Goal: Task Accomplishment & Management: Manage account settings

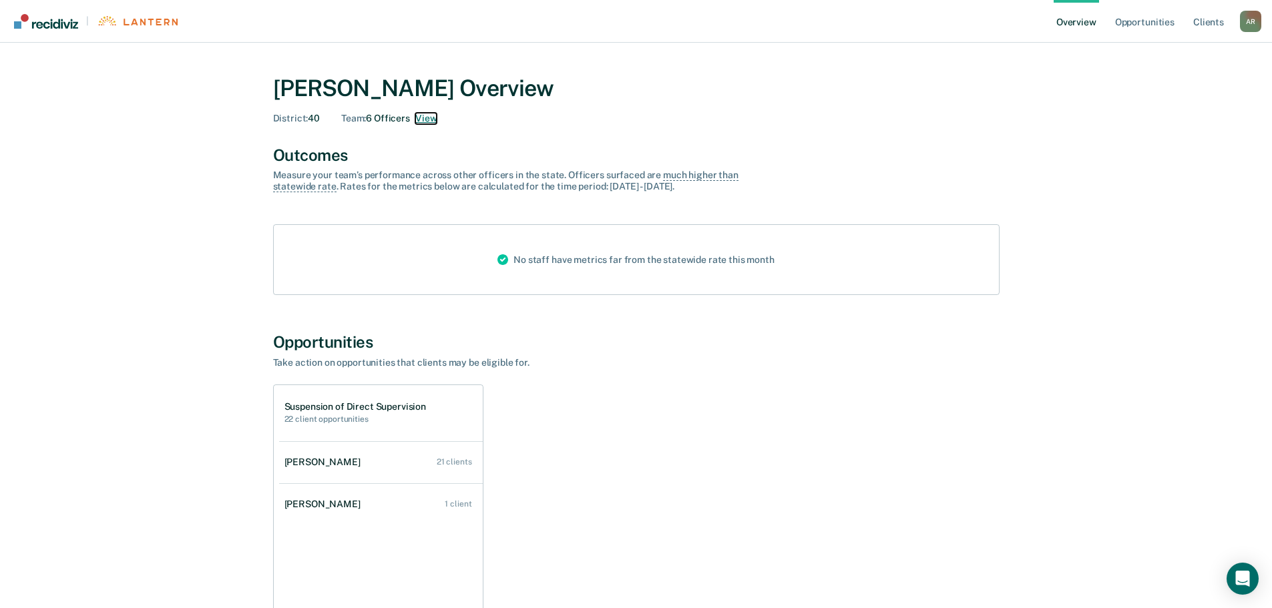
click at [429, 117] on button "View" at bounding box center [425, 118] width 21 height 11
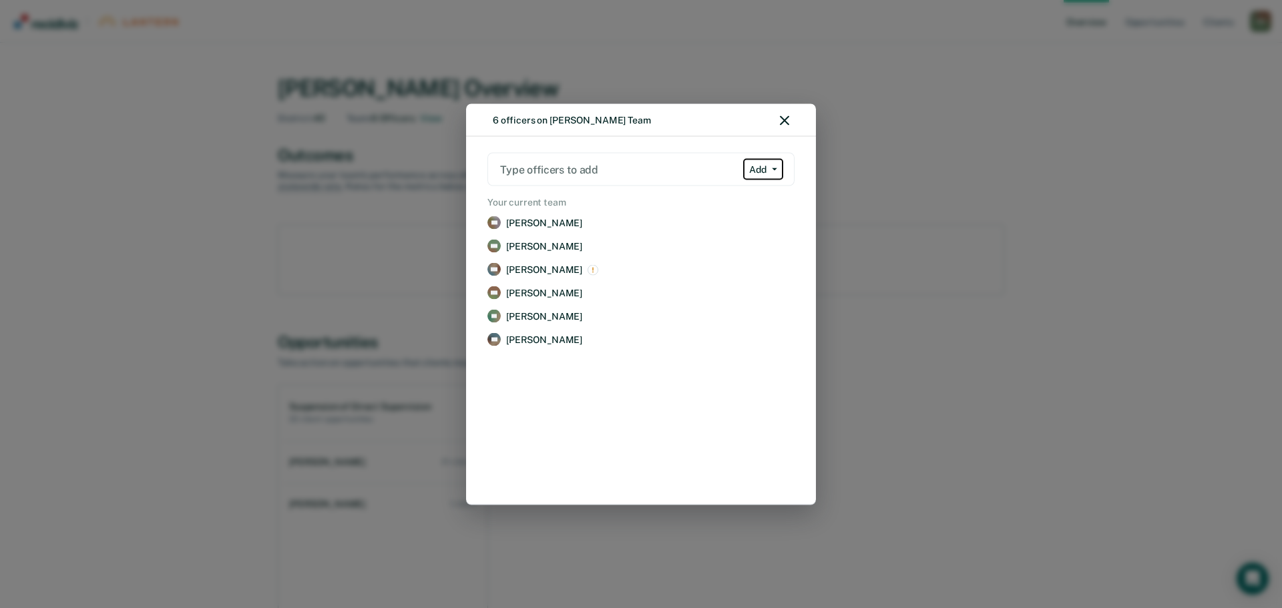
click at [769, 167] on button "Add" at bounding box center [763, 169] width 40 height 21
click at [770, 170] on span "button" at bounding box center [771, 169] width 11 height 3
click at [768, 291] on button "Remove" at bounding box center [771, 293] width 47 height 18
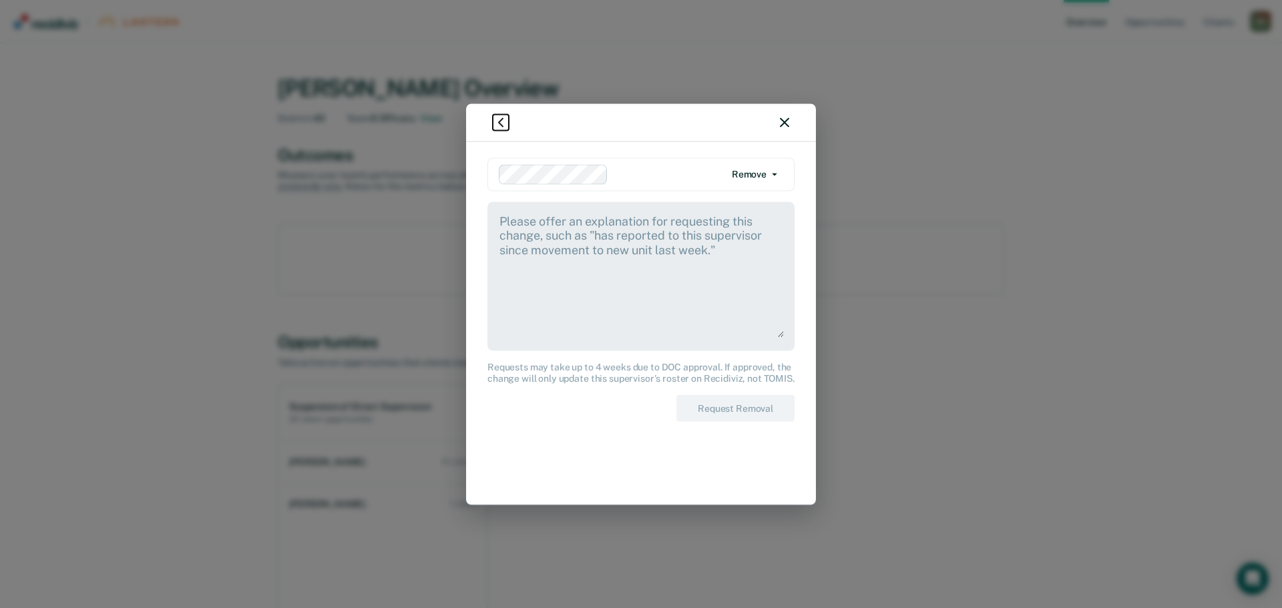
click at [499, 120] on img "button" at bounding box center [501, 122] width 16 height 16
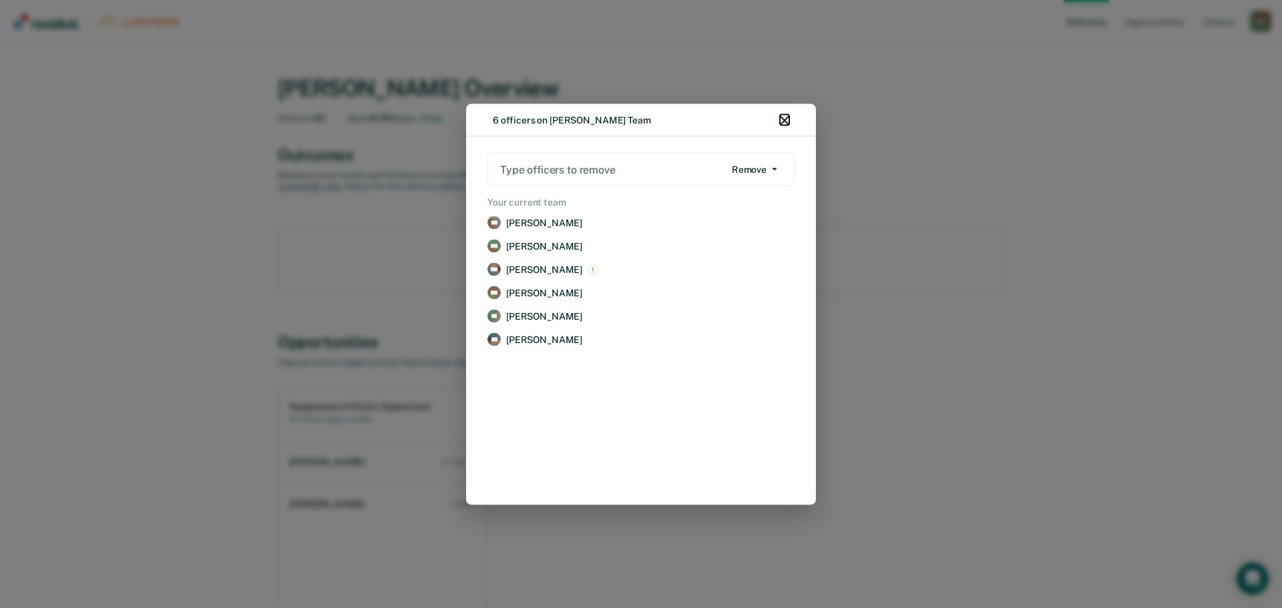
click at [780, 116] on icon "button" at bounding box center [784, 119] width 9 height 9
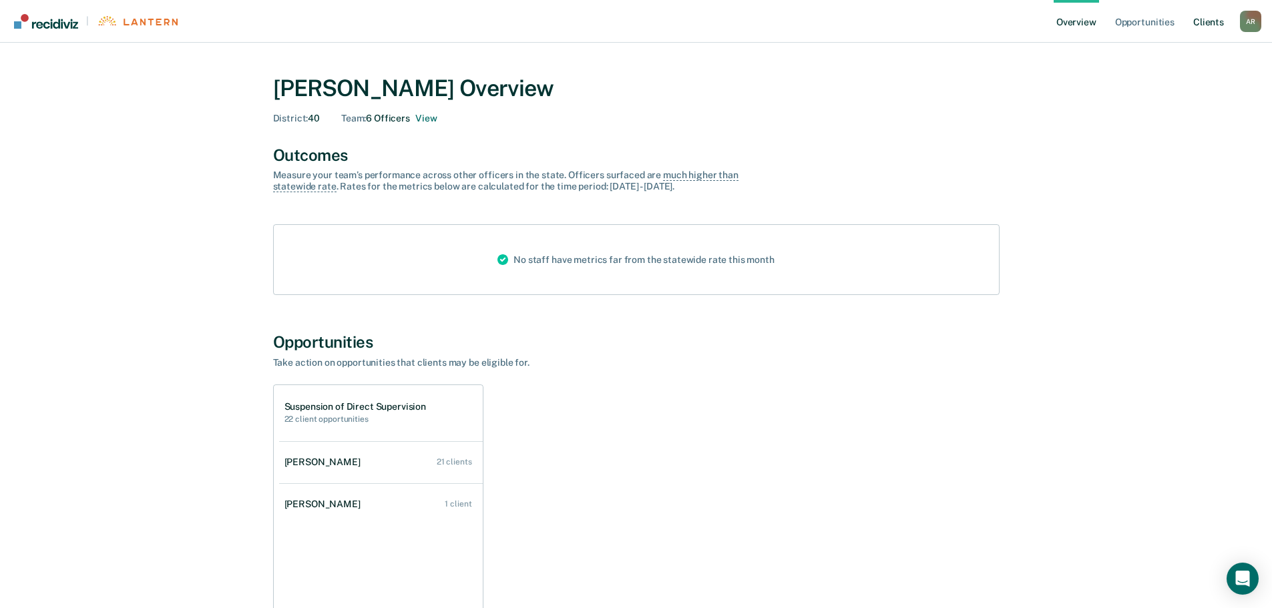
click at [1211, 23] on link "Client s" at bounding box center [1208, 21] width 36 height 43
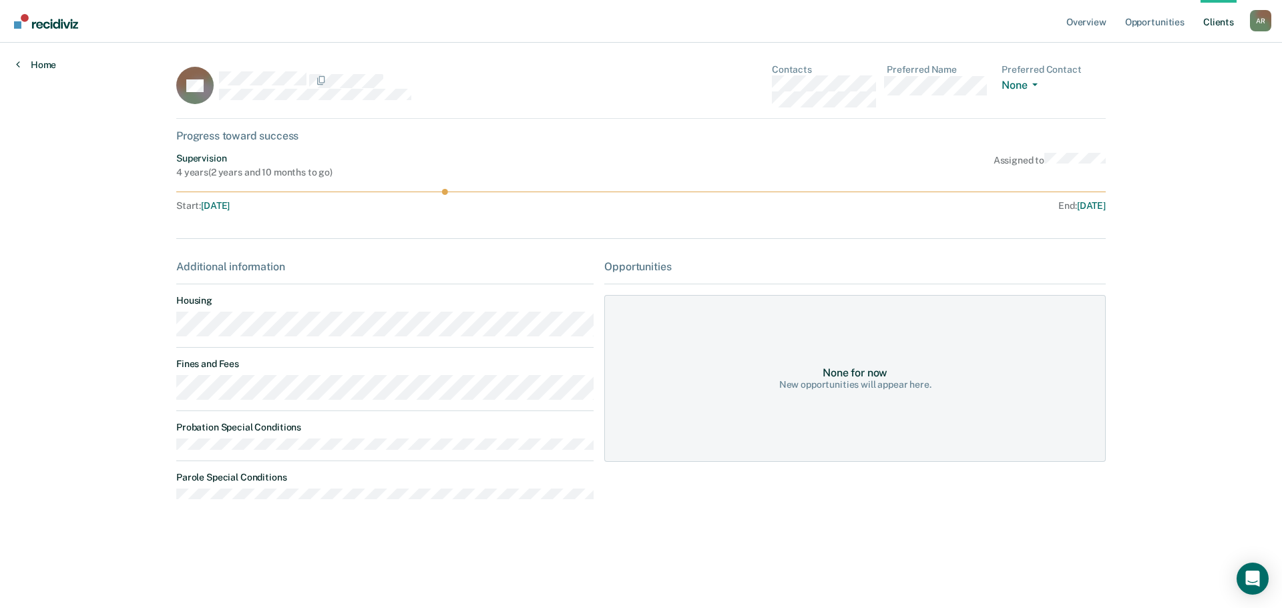
click at [38, 63] on link "Home" at bounding box center [36, 65] width 40 height 12
